Goal: Task Accomplishment & Management: Complete application form

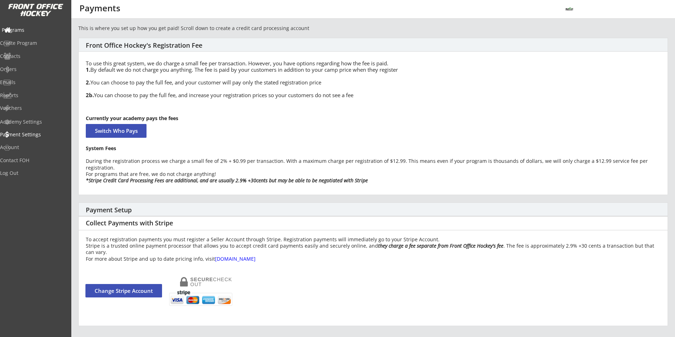
click at [37, 30] on div "Programs" at bounding box center [34, 30] width 64 height 5
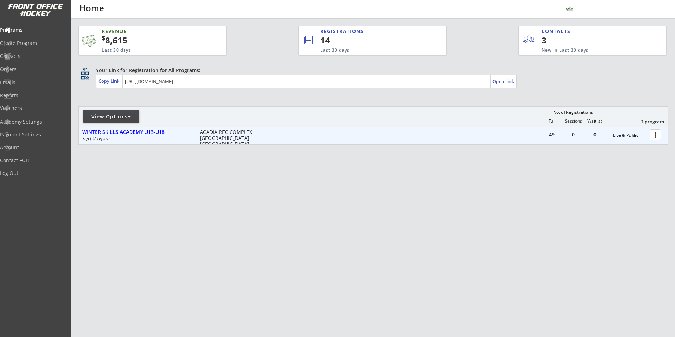
click at [654, 136] on div at bounding box center [656, 134] width 12 height 12
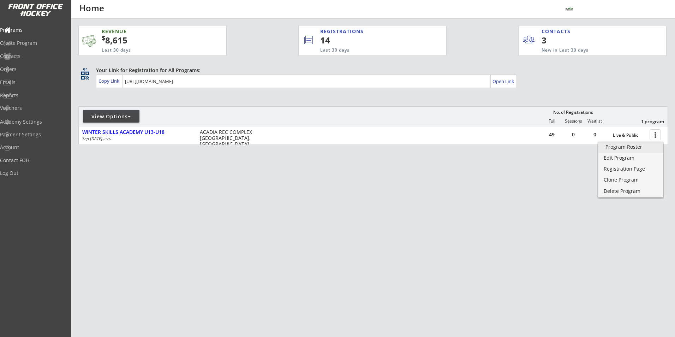
click at [636, 146] on div "Program Roster" at bounding box center [630, 146] width 50 height 5
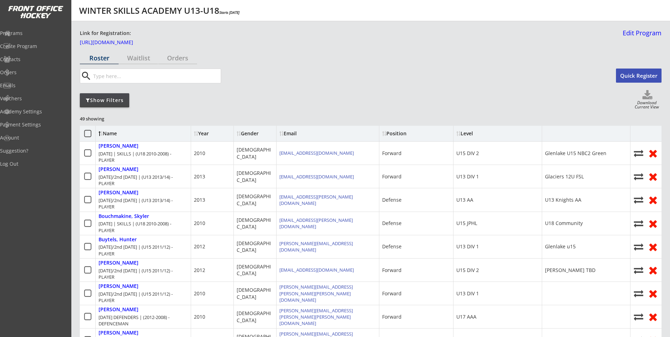
click at [630, 76] on button "Quick Register" at bounding box center [639, 75] width 46 height 14
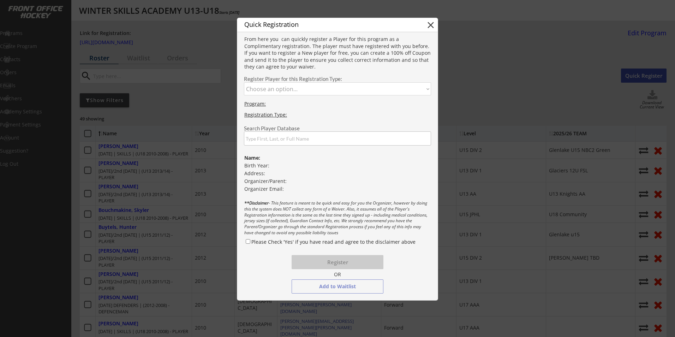
click at [376, 87] on select "Choose an option... [DATE] DEFENDERS | (2012-2008) - DEFENCEMAN [DATE]/2nd [DAT…" at bounding box center [337, 88] width 187 height 13
select select ""1348695171700984260__LOOKUP__1747273789968x576005033995796500""
click at [244, 82] on select "Choose an option... [DATE] DEFENDERS | (2012-2008) - DEFENCEMAN [DATE]/2nd [DAT…" at bounding box center [337, 88] width 187 height 13
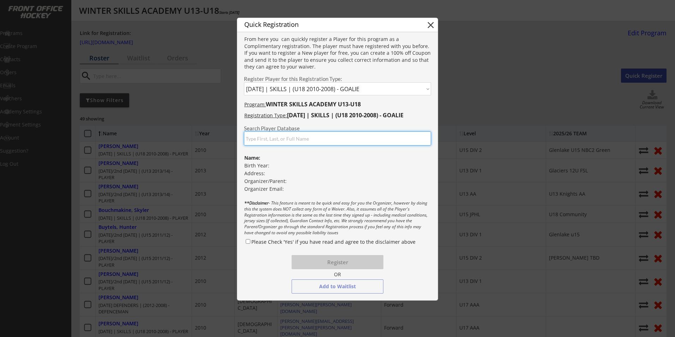
click at [303, 142] on input "input" at bounding box center [337, 138] width 187 height 14
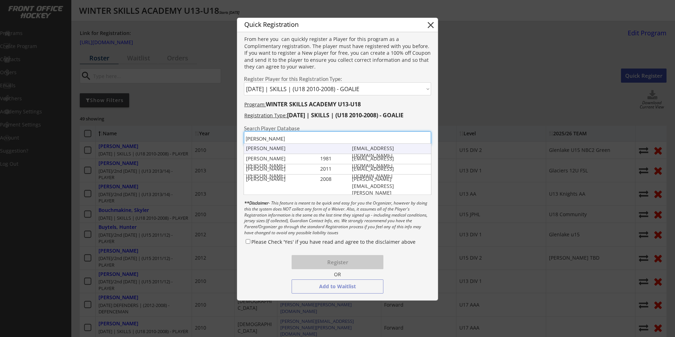
type input "[PERSON_NAME]"
click at [310, 151] on div "[PERSON_NAME]" at bounding box center [281, 148] width 71 height 7
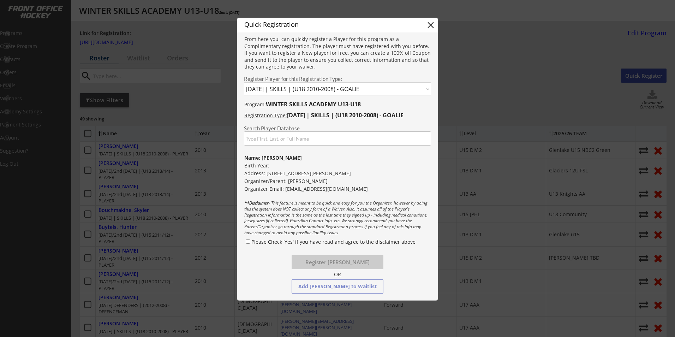
click at [305, 141] on input "input" at bounding box center [337, 138] width 187 height 14
click at [246, 241] on input "Please Check 'Yes' if you have read and agree to the disclaimer above" at bounding box center [248, 241] width 5 height 5
checkbox input "true"
click at [329, 262] on button "Register Dryden Avender" at bounding box center [338, 262] width 92 height 14
select select ""PLACEHOLDER_1427118222253""
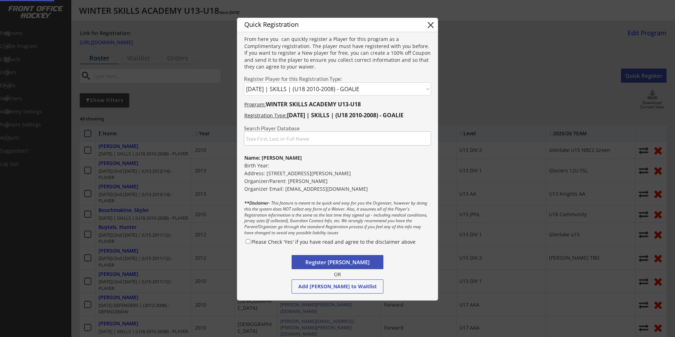
checkbox input "false"
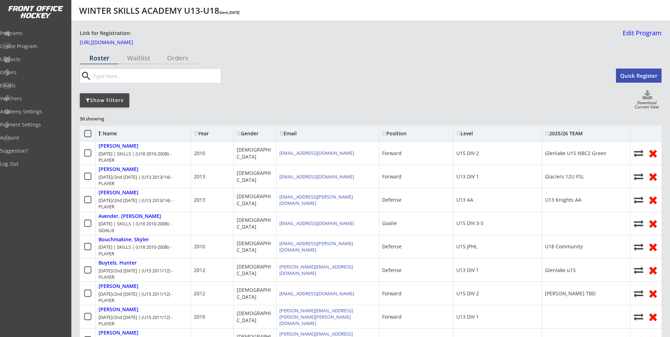
click at [629, 76] on button "Quick Register" at bounding box center [639, 75] width 46 height 14
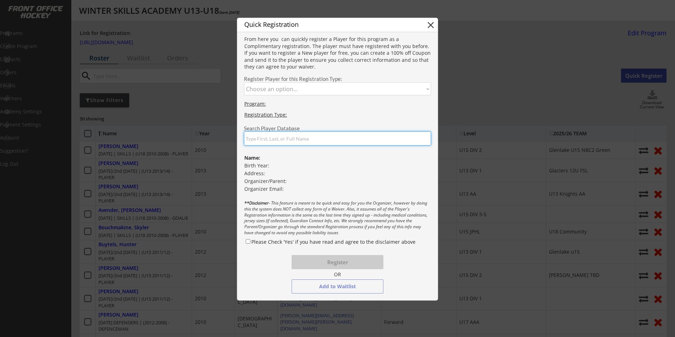
click at [348, 138] on input "input" at bounding box center [337, 138] width 187 height 14
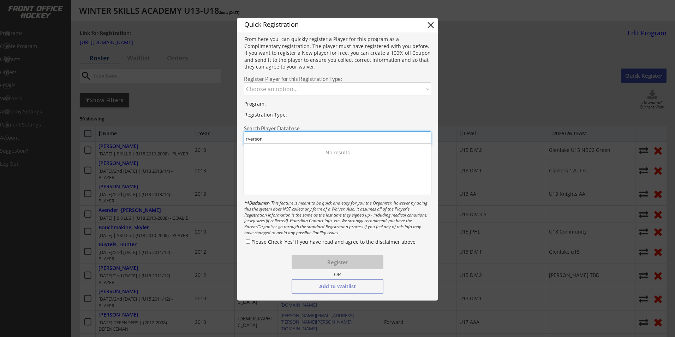
drag, startPoint x: 280, startPoint y: 140, endPoint x: 242, endPoint y: 144, distance: 38.7
click at [242, 144] on div "Search Player Database" at bounding box center [337, 133] width 200 height 23
drag, startPoint x: 256, startPoint y: 139, endPoint x: 218, endPoint y: 133, distance: 37.9
click at [233, 139] on body "WINTER SKILLS ACADEMY U13-U18 Starts Sep 29, 2025 Link for Registration: https:…" at bounding box center [337, 168] width 675 height 337
type input "a"
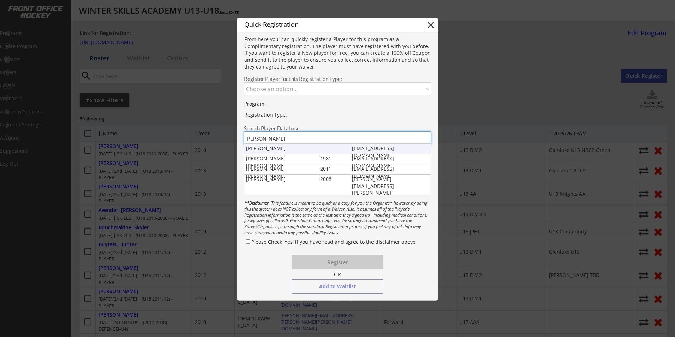
type input "dryden"
drag, startPoint x: 402, startPoint y: 146, endPoint x: 357, endPoint y: 152, distance: 45.5
click at [357, 152] on div "Dryden Avender aly.luc@outlook.com" at bounding box center [337, 149] width 187 height 10
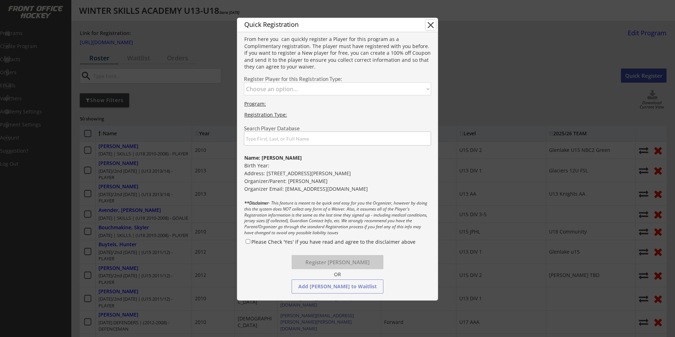
click at [430, 23] on button "close" at bounding box center [430, 25] width 11 height 11
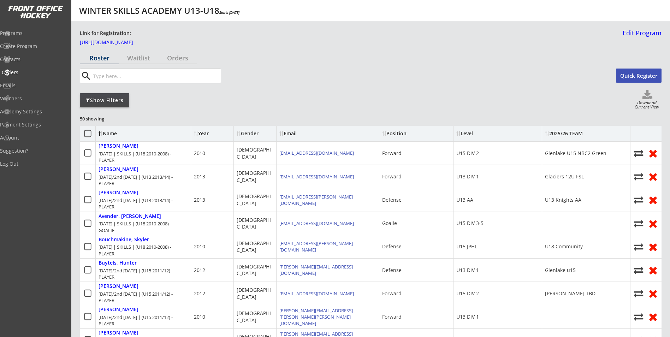
click at [32, 71] on div "Orders" at bounding box center [34, 72] width 64 height 5
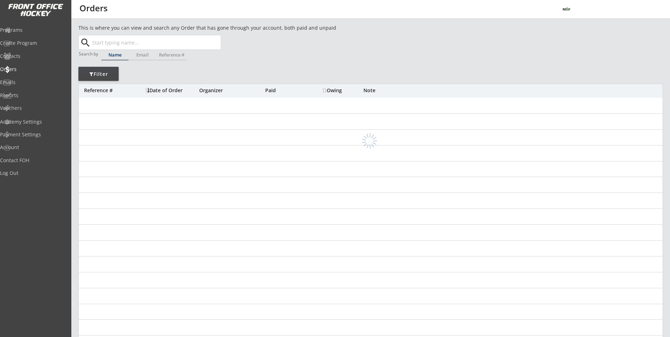
click at [134, 41] on input "text" at bounding box center [156, 42] width 130 height 14
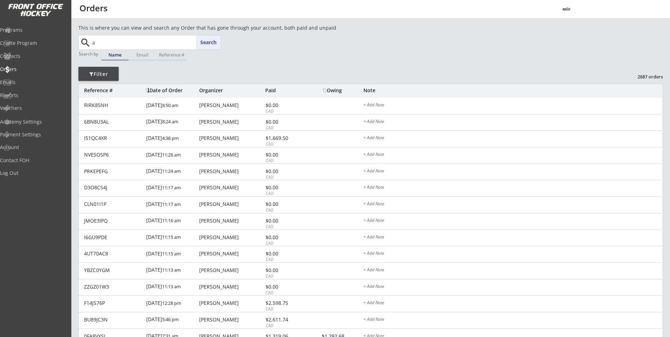
type input "al"
type input "alex Han"
type input "aly"
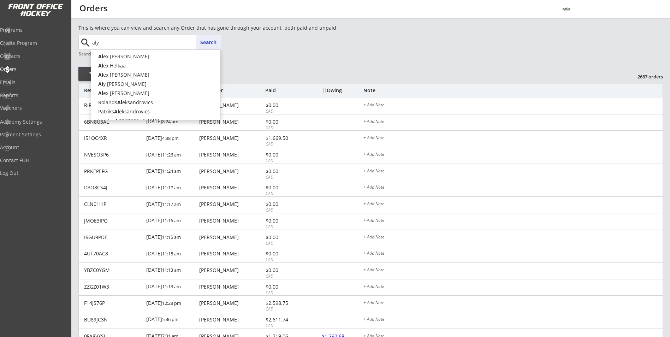
type input "aly Luc"
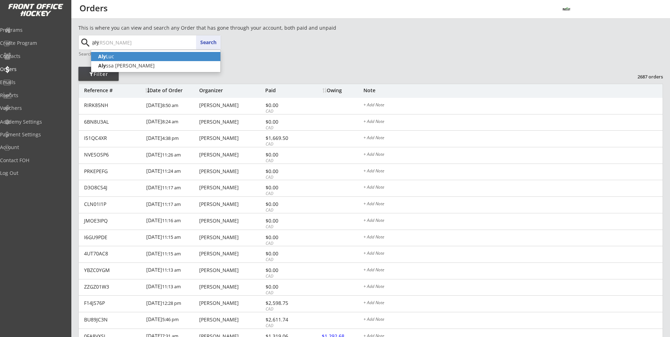
click at [137, 58] on p "Aly Luc" at bounding box center [155, 56] width 129 height 9
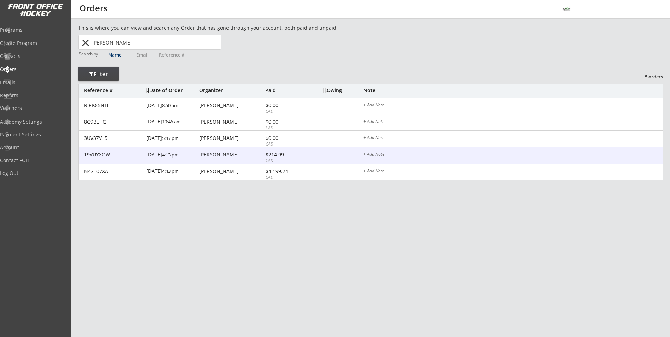
type input "Aly Luc"
click at [222, 154] on div "Aly Luc" at bounding box center [231, 154] width 64 height 5
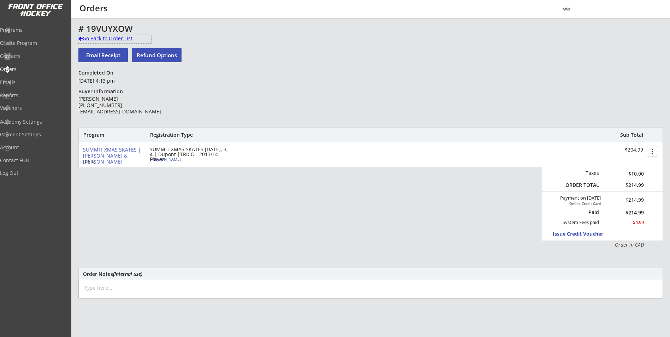
click at [109, 38] on div "Go Back to Order List" at bounding box center [114, 38] width 73 height 7
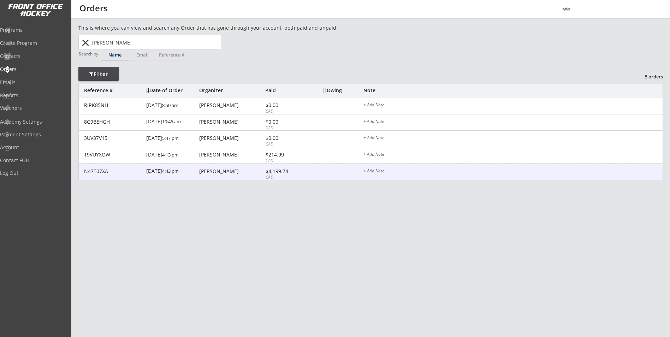
click at [217, 174] on div "[PERSON_NAME]" at bounding box center [231, 172] width 64 height 6
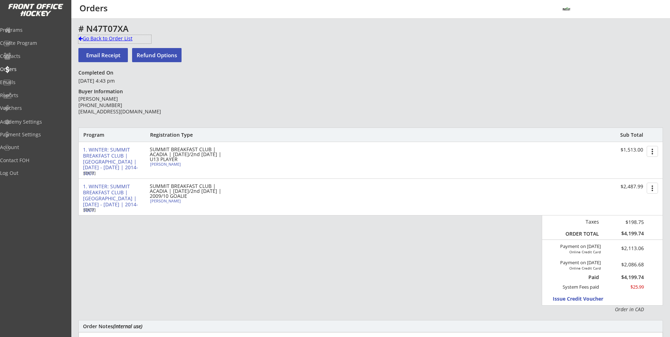
click at [106, 36] on div "Go Back to Order List" at bounding box center [114, 38] width 73 height 7
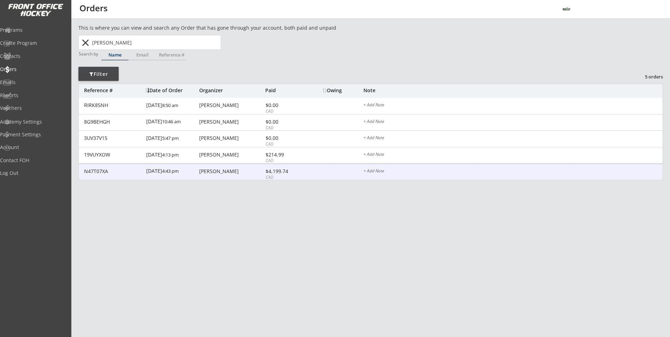
click at [130, 168] on div "N47T07XA 10/27/23 4:43 pm Aly Luc $4,199.74 CAD + Add Note" at bounding box center [370, 172] width 583 height 17
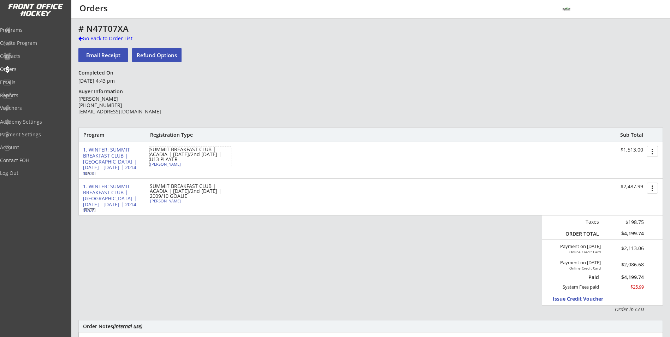
click at [170, 164] on div "Maclean Avender" at bounding box center [189, 164] width 79 height 4
select select ""Forward""
select select ""U11 DIV 2""
select select ""YM""
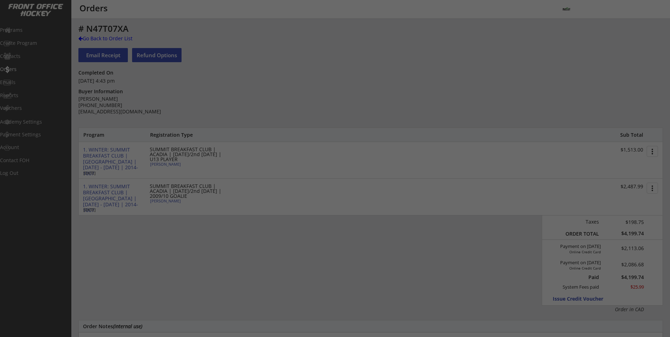
type input "[DEMOGRAPHIC_DATA]"
type input "Trailswest"
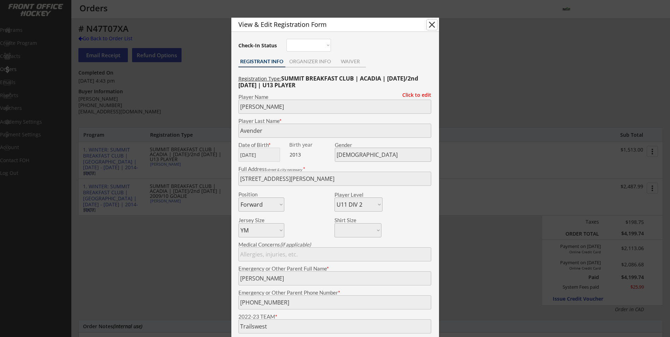
click at [430, 26] on button "close" at bounding box center [431, 24] width 11 height 11
select select ""PLACEHOLDER_1427118222253""
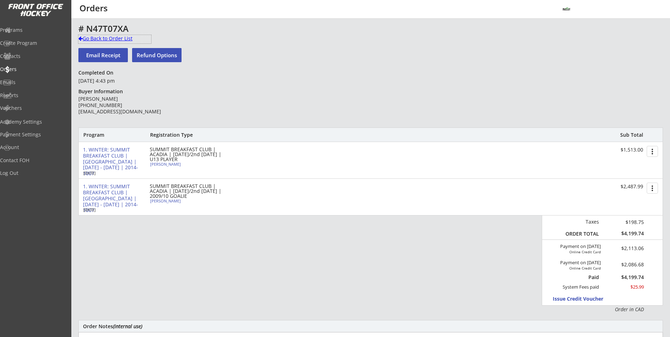
click at [113, 36] on div "Go Back to Order List" at bounding box center [114, 38] width 73 height 7
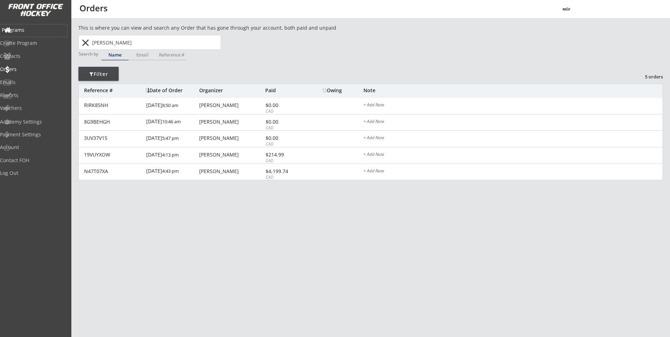
click at [37, 31] on div "Programs" at bounding box center [34, 30] width 64 height 5
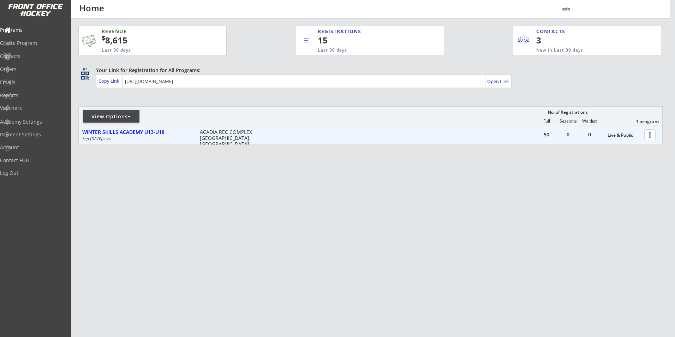
click at [648, 136] on div at bounding box center [651, 134] width 12 height 12
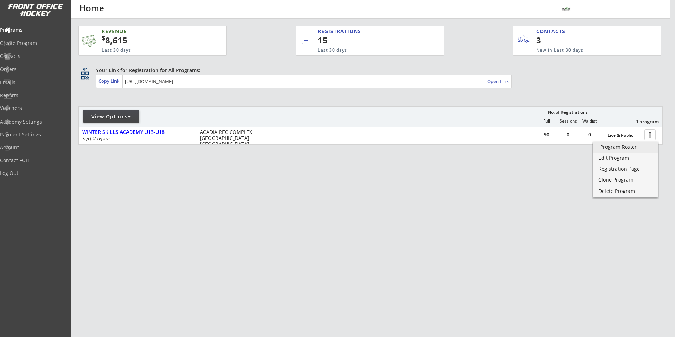
click at [637, 148] on div "Program Roster" at bounding box center [625, 146] width 50 height 5
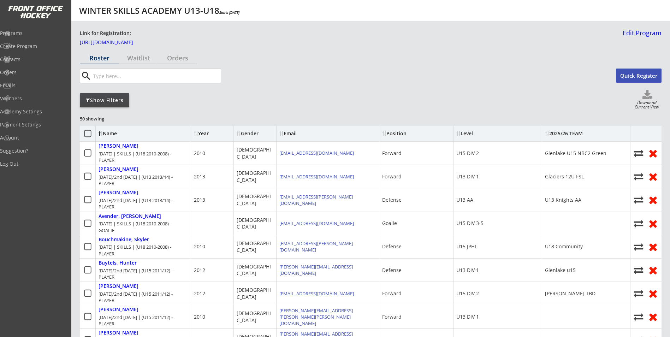
click at [120, 104] on div "Show Filters" at bounding box center [104, 100] width 49 height 14
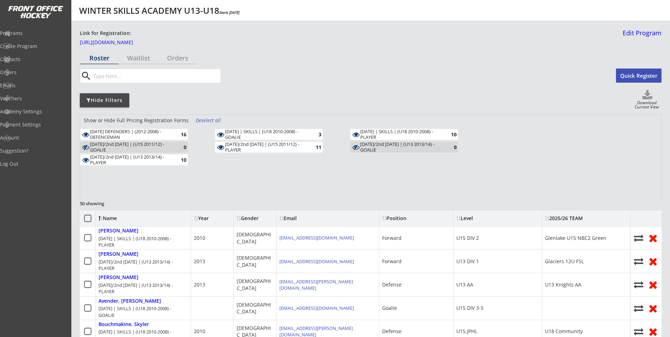
click at [249, 136] on div "THURSDAY | SKILLS | (U18 2010-2008) - GOALIE" at bounding box center [266, 134] width 82 height 11
click at [204, 119] on div "Deselect all" at bounding box center [209, 120] width 26 height 7
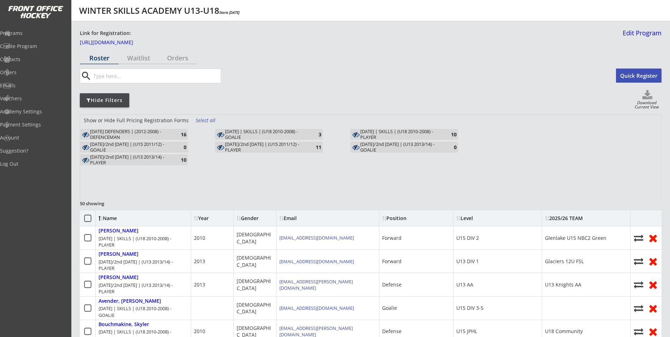
click at [231, 133] on div "THURSDAY | SKILLS | (U18 2010-2008) - GOALIE" at bounding box center [266, 134] width 82 height 11
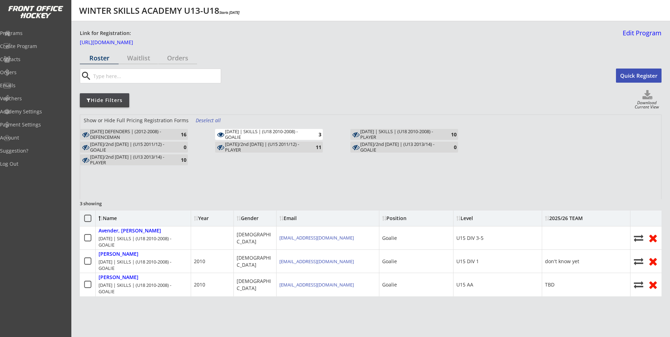
click at [231, 133] on div "THURSDAY | SKILLS | (U18 2010-2008) - GOALIE" at bounding box center [266, 134] width 82 height 11
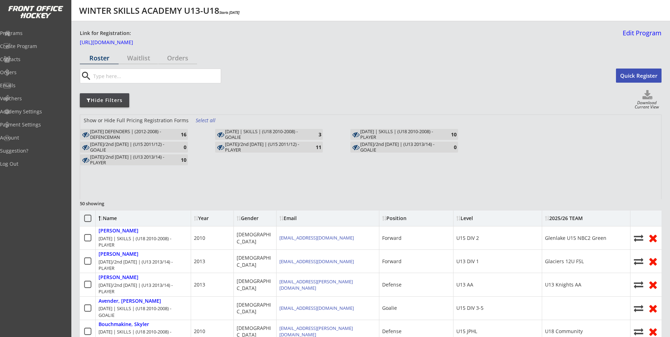
click at [641, 77] on button "Quick Register" at bounding box center [639, 75] width 46 height 14
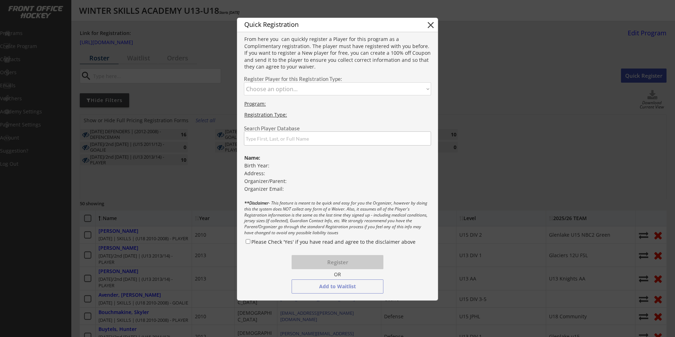
click at [328, 86] on select "Choose an option... MONDAY DEFENDERS | (2012-2008) - DEFENCEMAN TUESDAY/2nd FRI…" at bounding box center [337, 88] width 187 height 13
select select ""1348695171700984260__LOOKUP__1747273680174x636105555816742900""
click at [244, 82] on select "Choose an option... MONDAY DEFENDERS | (2012-2008) - DEFENCEMAN TUESDAY/2nd FRI…" at bounding box center [337, 88] width 187 height 13
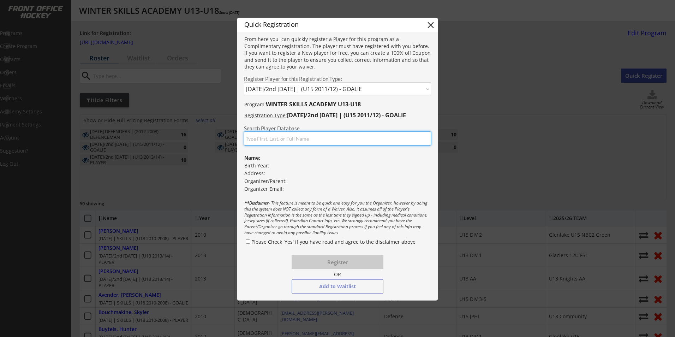
click at [289, 142] on input "input" at bounding box center [337, 138] width 187 height 14
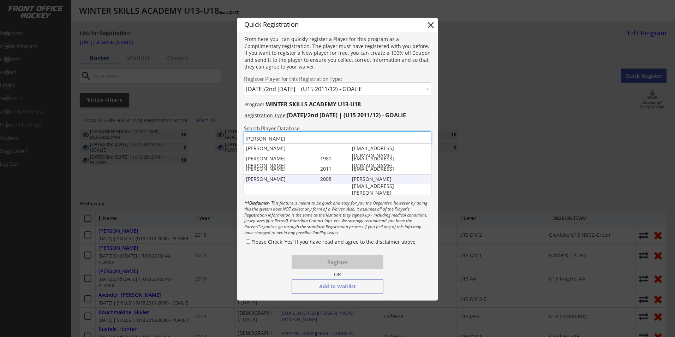
type input "dryden"
click at [328, 182] on div "Dryden Avender 2008 paul.avender@outlook.com" at bounding box center [337, 179] width 187 height 10
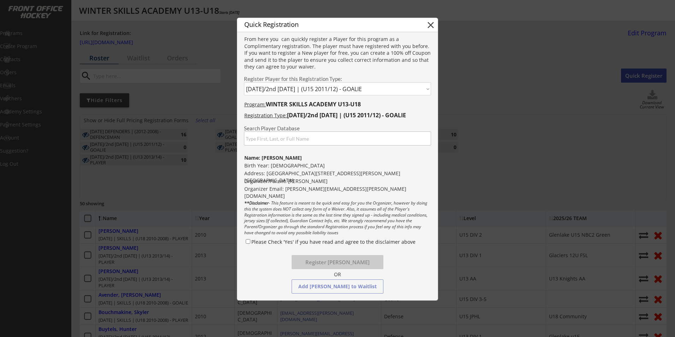
click at [245, 242] on div "Please Check 'Yes' if you have read and agree to the disclaimer above" at bounding box center [337, 243] width 187 height 10
click at [249, 242] on input "Please Check 'Yes' if you have read and agree to the disclaimer above" at bounding box center [248, 241] width 5 height 5
checkbox input "true"
click at [321, 263] on button "Register Dryden Avender" at bounding box center [338, 262] width 92 height 14
select select ""PLACEHOLDER_1427118222253""
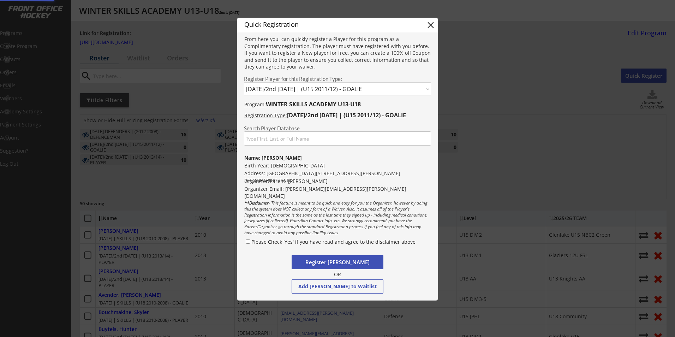
checkbox input "false"
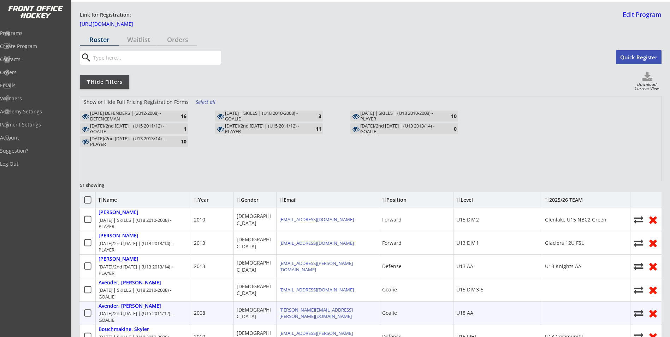
scroll to position [35, 0]
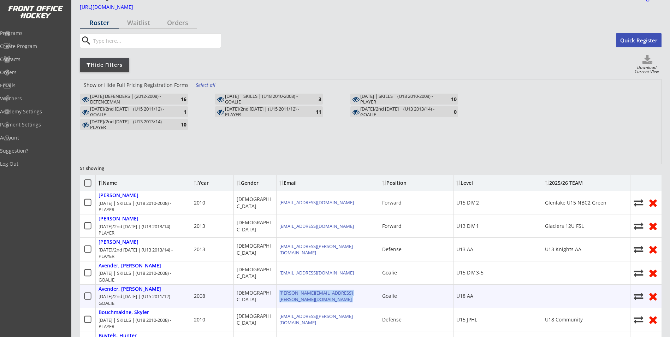
drag, startPoint x: 344, startPoint y: 300, endPoint x: 280, endPoint y: 302, distance: 65.0
click at [280, 302] on div "paul.avender@outlook.com" at bounding box center [327, 295] width 102 height 23
drag, startPoint x: 280, startPoint y: 302, endPoint x: 314, endPoint y: 296, distance: 35.5
copy div "paul.avender@outlook.com"
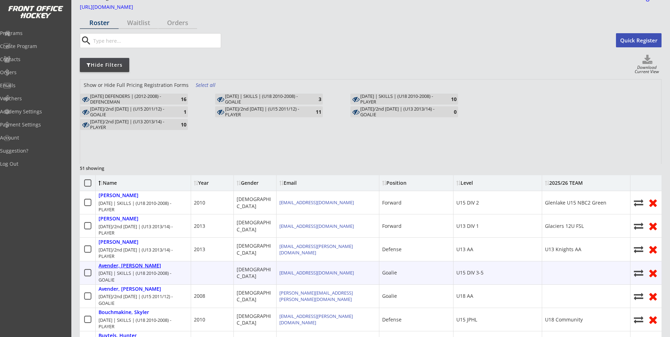
click at [126, 266] on div "Avender, Dryden" at bounding box center [129, 266] width 62 height 6
select select ""Goalie""
select select ""U15 DIV 3-5""
select select ""AM""
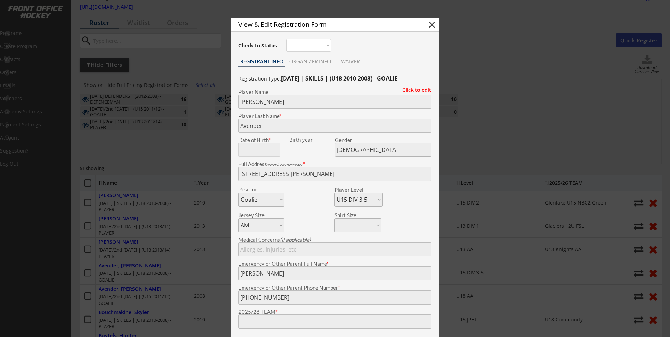
click at [557, 275] on div at bounding box center [335, 168] width 670 height 337
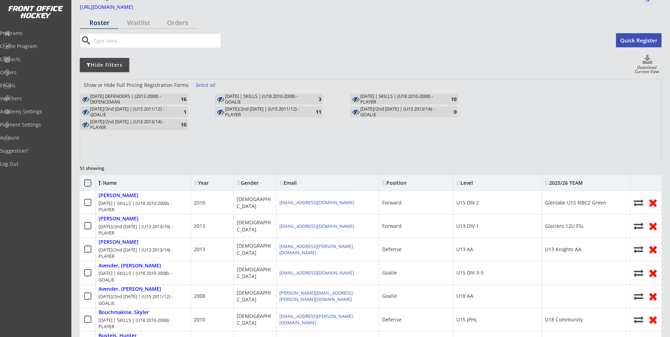
click at [207, 84] on div "Select all" at bounding box center [209, 85] width 26 height 7
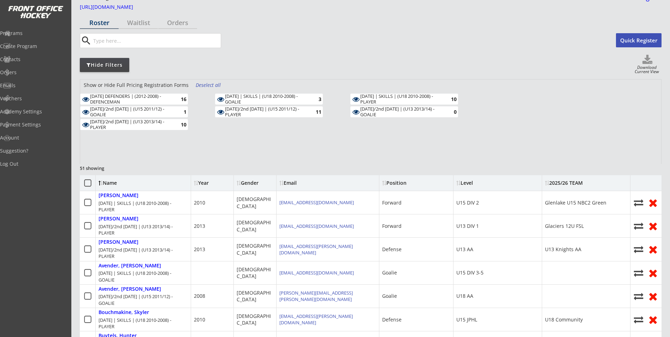
click at [180, 109] on div "1" at bounding box center [179, 111] width 14 height 7
click at [209, 86] on div "Deselect all" at bounding box center [209, 85] width 26 height 7
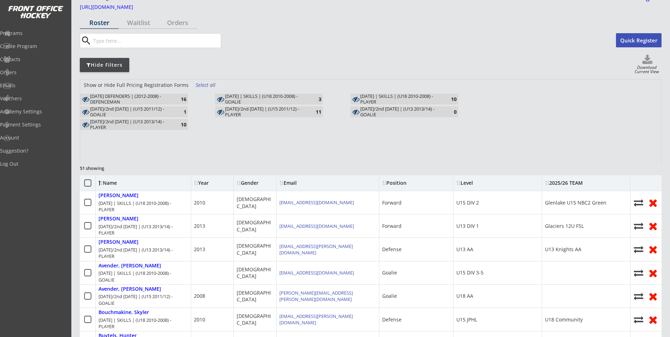
click at [179, 109] on div "1" at bounding box center [179, 111] width 14 height 5
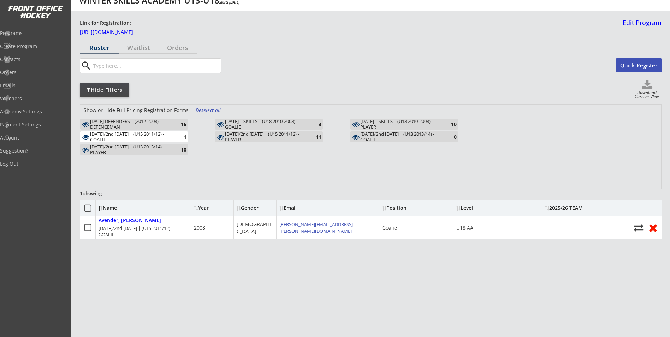
scroll to position [10, 0]
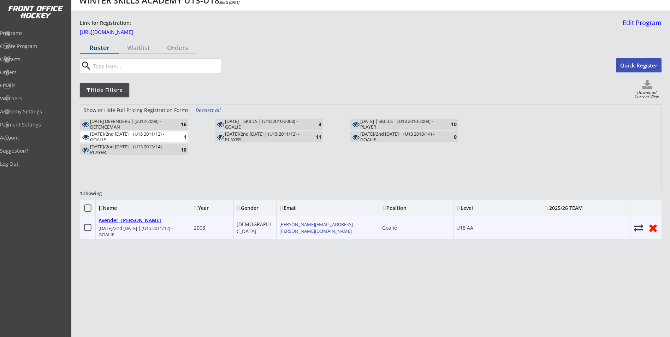
click at [130, 223] on div "Avender, Dryden" at bounding box center [129, 220] width 62 height 6
type input "Ro Southwest, 15 Christie Briar Row SW, Calgary, AB T3H 2G5, Canada"
select select ""U18 AA""
select select ""PLACEHOLDER_1427118222253""
type input "Aly Luc"
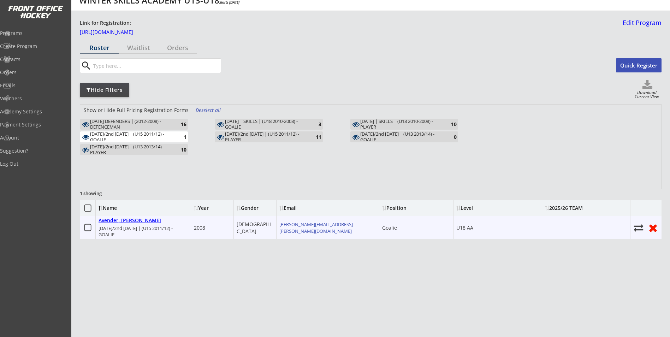
type input "(403) 830-0245"
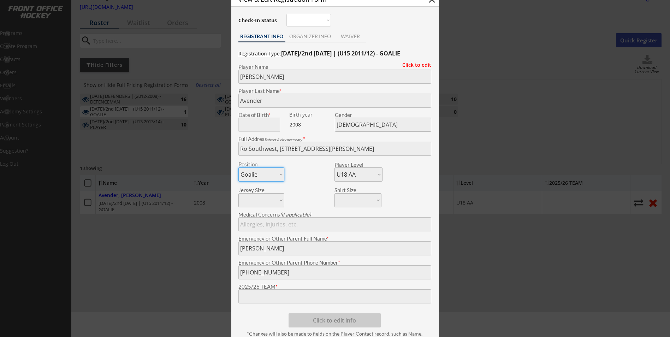
click at [235, 84] on div "Registration Type: TUESDAY/2nd FRIDAY | (U15 2011/12) - GOALIE Click to edit Pl…" at bounding box center [335, 198] width 200 height 308
click at [405, 68] on div "Click to edit" at bounding box center [414, 65] width 34 height 7
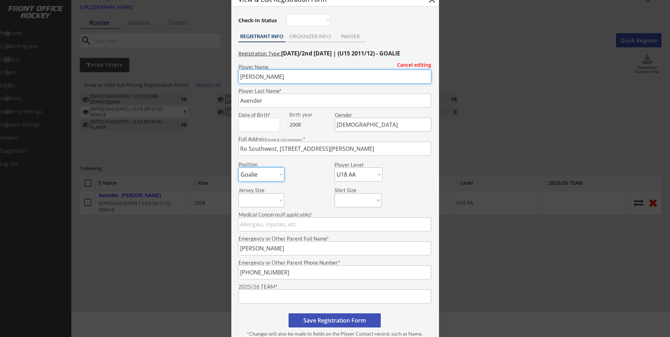
click at [301, 81] on input "input" at bounding box center [334, 77] width 193 height 14
type input "D"
type input "Ryerson"
click at [257, 127] on input "input" at bounding box center [259, 125] width 42 height 14
type input "12/12/2011"
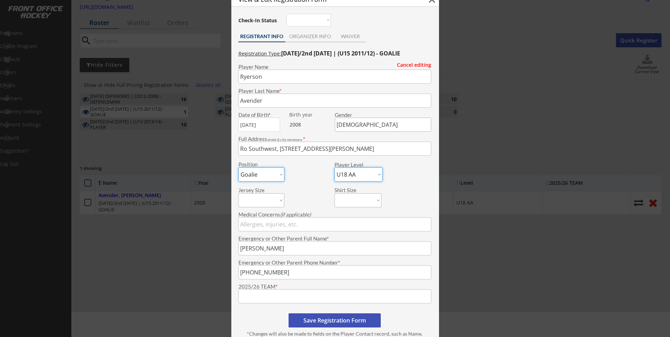
click at [349, 180] on select "U7 TOP ON TEAM U7 MID ON TEAM U9 DIV 1/ELITE U9 DIV 1 U9 DIV 2 U9 DIV 3-5 U11 H…" at bounding box center [358, 174] width 48 height 14
select select ""U15 AA""
click at [334, 167] on select "U7 TOP ON TEAM U7 MID ON TEAM U9 DIV 1/ELITE U9 DIV 1 U9 DIV 2 U9 DIV 3-5 U11 H…" at bounding box center [358, 174] width 48 height 14
click at [198, 276] on div at bounding box center [335, 168] width 670 height 337
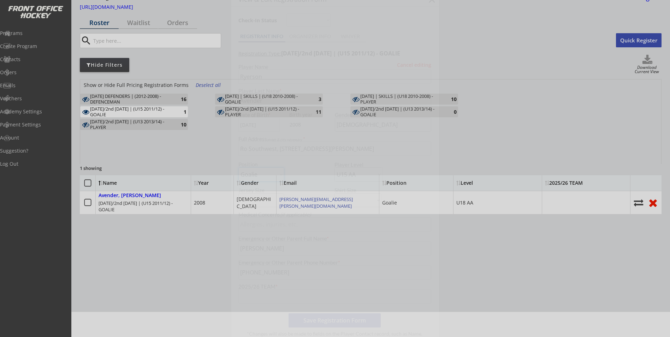
scroll to position [10, 0]
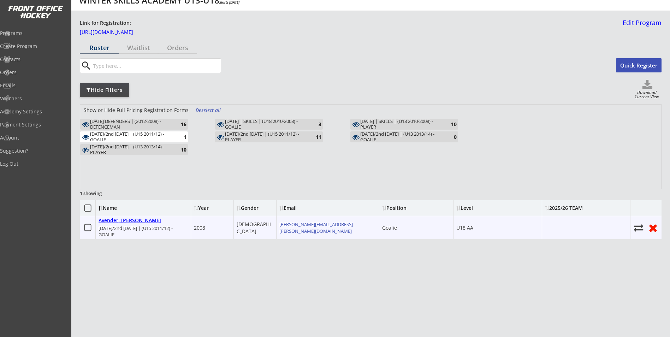
click at [137, 222] on div "Avender, Dryden" at bounding box center [129, 220] width 62 height 6
type input "Dryden"
select select ""U18 AA""
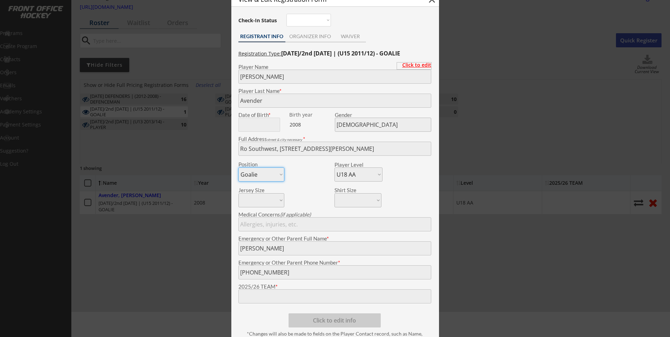
click at [416, 66] on div "Click to edit" at bounding box center [414, 64] width 34 height 5
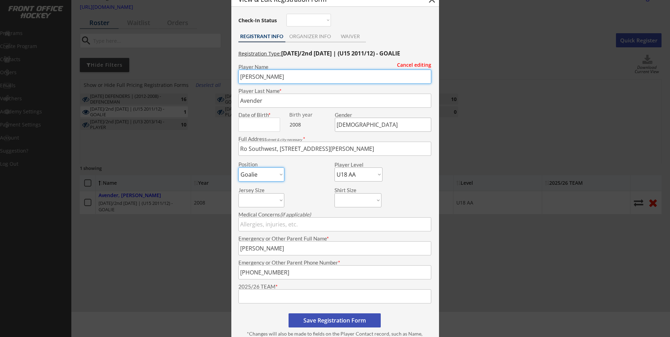
drag, startPoint x: 280, startPoint y: 77, endPoint x: 212, endPoint y: 84, distance: 67.7
click at [219, 83] on body "WINTER SKILLS ACADEMY U13-U18 Starts Sep 29, 2025 Link for Registration: https:…" at bounding box center [335, 133] width 670 height 337
type input "Ryerson"
click at [250, 128] on input "input" at bounding box center [259, 125] width 42 height 14
type input "12/12/2011"
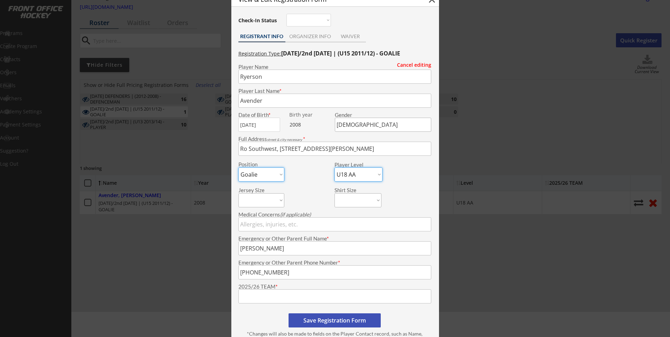
click at [358, 178] on select "U7 TOP ON TEAM U7 MID ON TEAM U9 DIV 1/ELITE U9 DIV 1 U9 DIV 2 U9 DIV 3-5 U11 H…" at bounding box center [358, 174] width 48 height 14
select select ""U15 AA""
click at [334, 167] on select "U7 TOP ON TEAM U7 MID ON TEAM U9 DIV 1/ELITE U9 DIV 1 U9 DIV 2 U9 DIV 3-5 U11 H…" at bounding box center [358, 174] width 48 height 14
click at [330, 315] on button "Save Registration Form" at bounding box center [334, 320] width 92 height 14
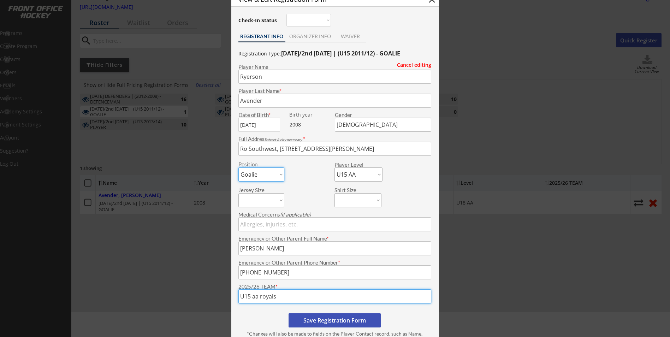
type input "U15 aa royals"
click at [345, 313] on button "Save Registration Form" at bounding box center [334, 320] width 92 height 14
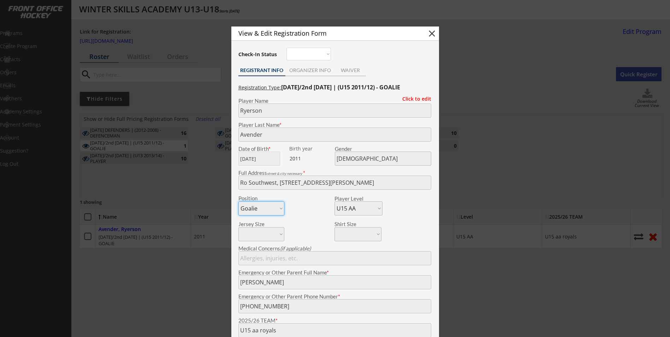
scroll to position [0, 0]
click at [431, 38] on button "close" at bounding box center [431, 35] width 11 height 11
select select ""PLACEHOLDER_1427118222253""
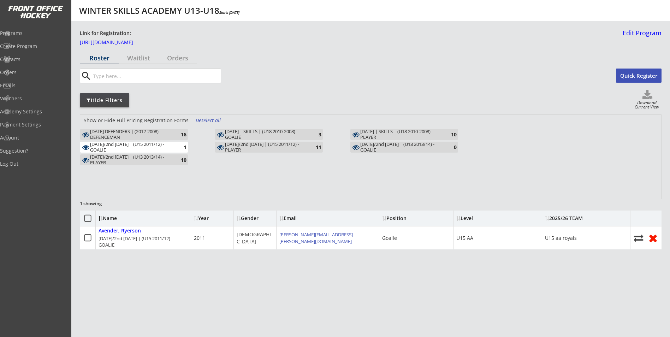
click at [166, 145] on div "TUESDAY/2nd FRIDAY | (U15 2011/12) - GOALIE" at bounding box center [131, 147] width 82 height 11
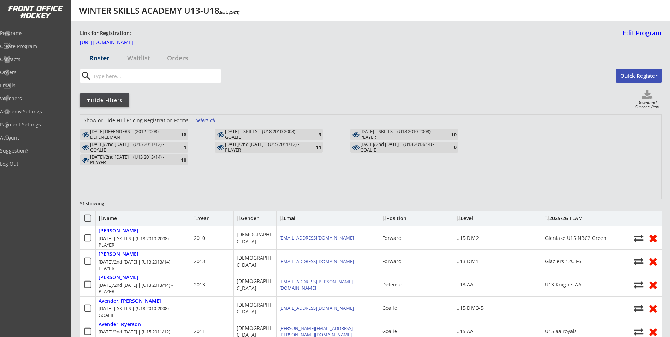
click at [253, 137] on div "THURSDAY | SKILLS | (U18 2010-2008) - GOALIE" at bounding box center [266, 134] width 82 height 11
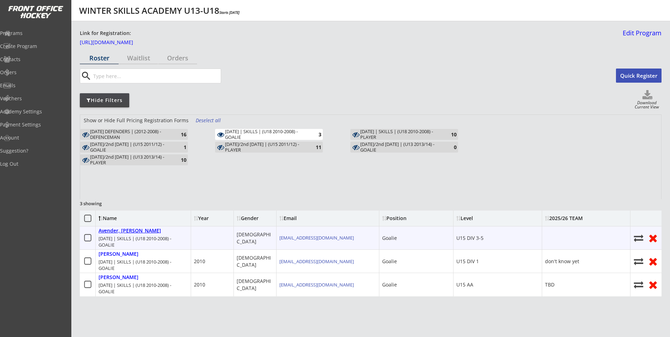
click at [121, 232] on div "Avender, Dryden" at bounding box center [129, 231] width 62 height 6
type input "Dryden"
type input "Avender"
type input "Male"
type input "15 Christie Briar Row SW, Calgary, AB T3H 2G5, Canada"
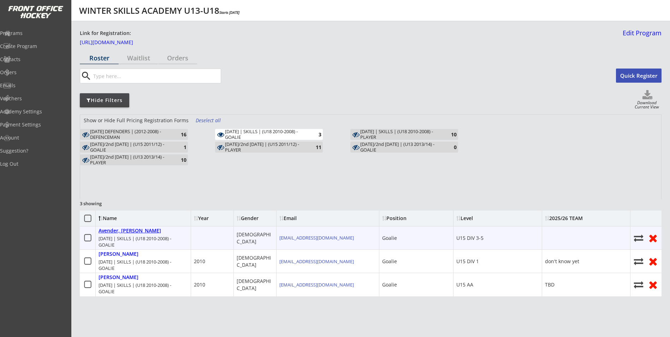
select select ""Goalie""
select select ""U15 DIV 3-5""
select select ""AM""
type input "Paul Avender"
type input "(403) 830-4130"
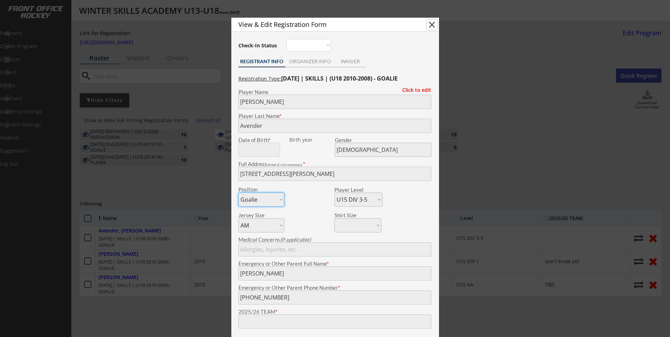
drag, startPoint x: 432, startPoint y: 25, endPoint x: 427, endPoint y: 25, distance: 4.3
click at [431, 25] on button "close" at bounding box center [431, 24] width 11 height 11
select select ""PLACEHOLDER_1427118222253""
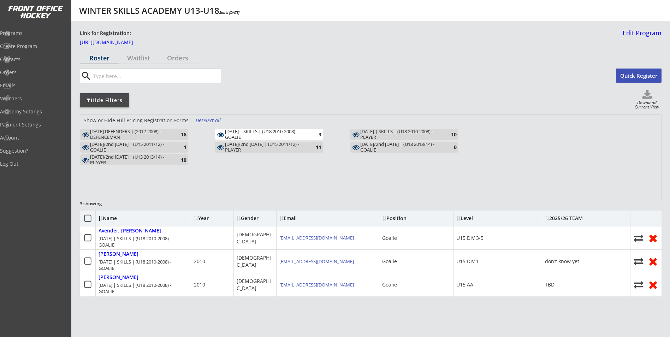
click at [278, 133] on div "THURSDAY | SKILLS | (U18 2010-2008) - GOALIE" at bounding box center [266, 134] width 82 height 11
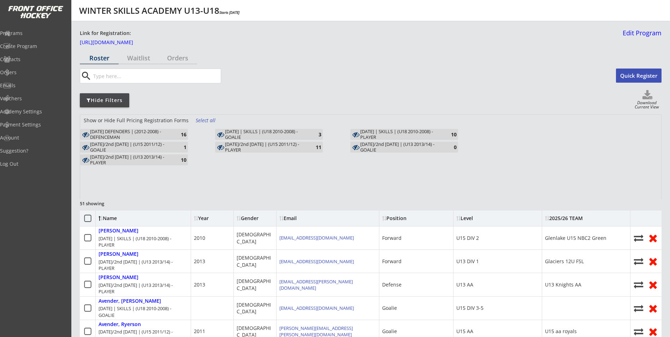
click at [145, 156] on div "WEDNESDAY/2nd FRIDAY | (U13 2013/14) - PLAYER" at bounding box center [131, 159] width 82 height 11
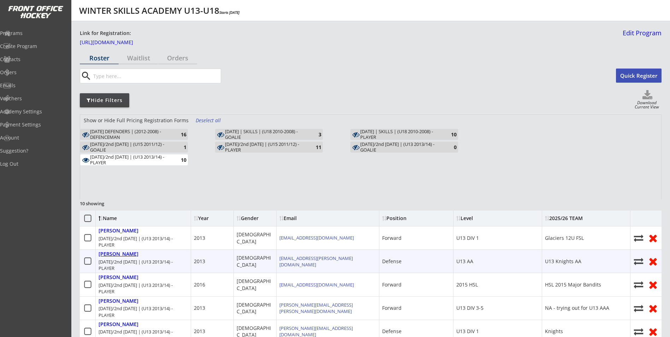
click at [109, 254] on div "Anton, Jake" at bounding box center [118, 254] width 40 height 6
type input "Jake"
type input "Anton"
type input "06/17/2013"
type input "Male"
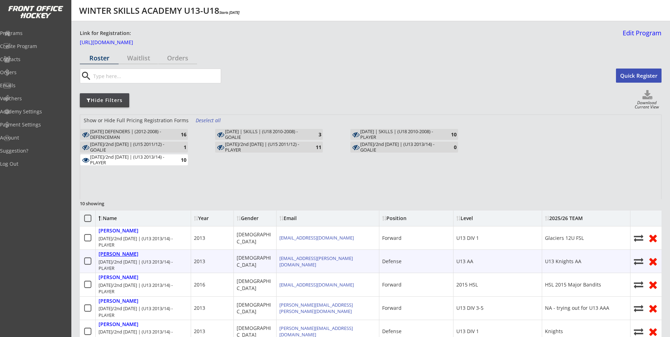
type input "23 Lake Linnet Close SE, Calgary, AB T2J 2H9, Canada"
select select ""Defense""
select select ""U13 AA""
select select ""AS""
type input "Mike Anton"
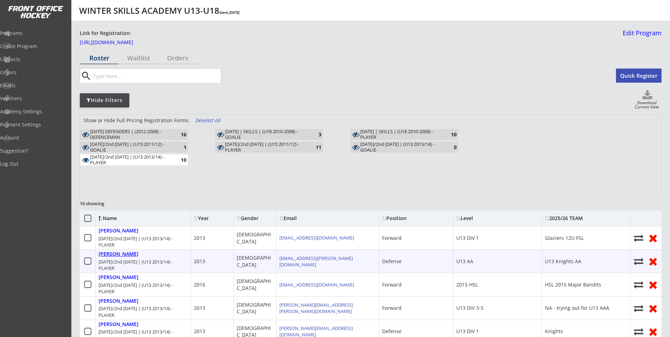
type input "(403) 512-3292"
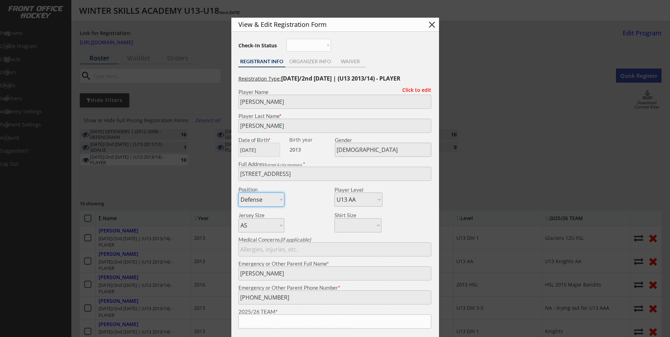
type input "U13 Knights AA"
click at [137, 184] on div at bounding box center [335, 168] width 670 height 337
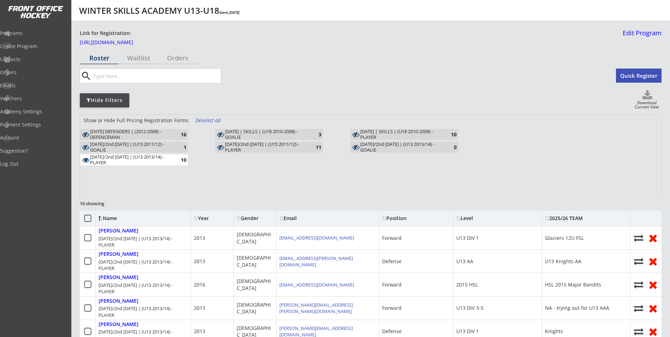
click at [112, 156] on div "WEDNESDAY/2nd FRIDAY | (U13 2013/14) - PLAYER" at bounding box center [131, 159] width 82 height 11
